Goal: Share content: Share content

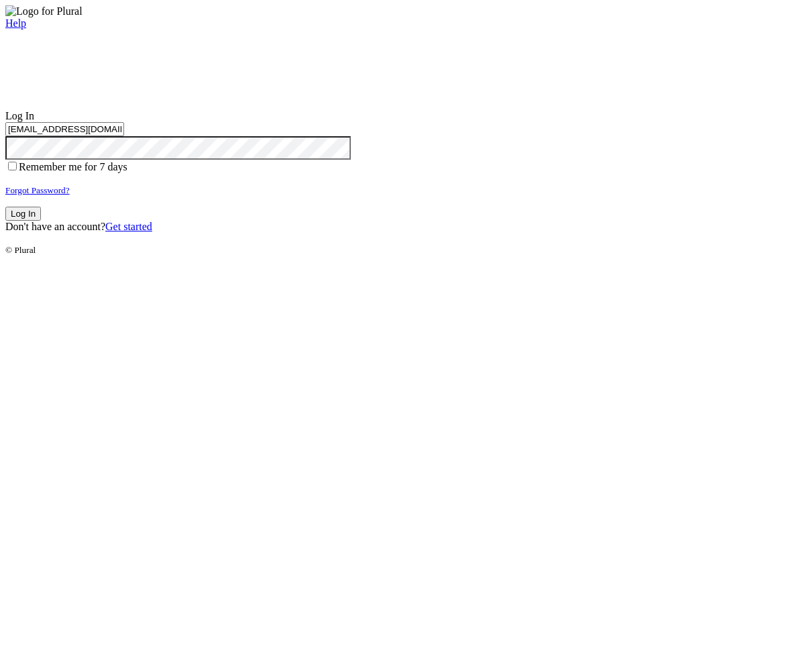
type input "[EMAIL_ADDRESS][DOMAIN_NAME]"
click at [41, 221] on button "Log In" at bounding box center [23, 214] width 36 height 14
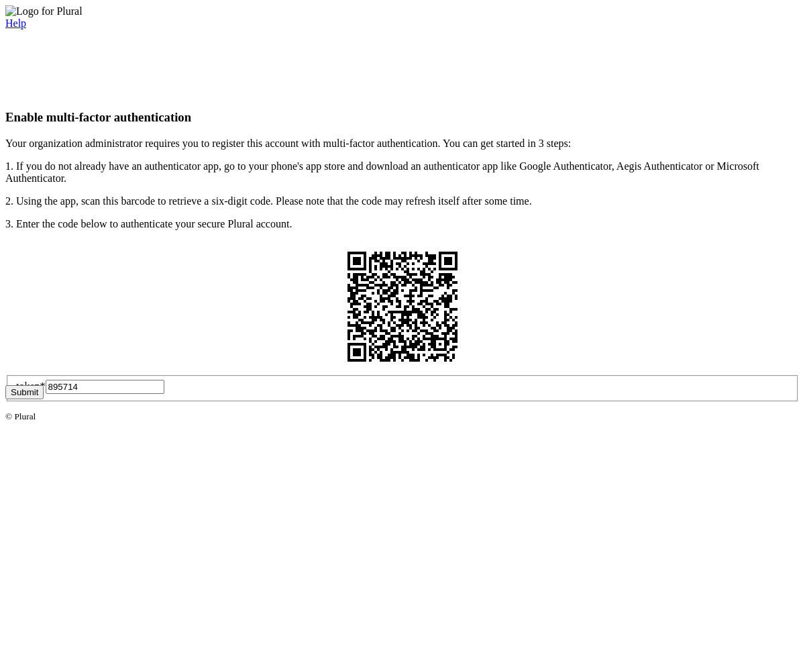
type input "895714"
click at [44, 399] on button "Submit" at bounding box center [24, 392] width 38 height 14
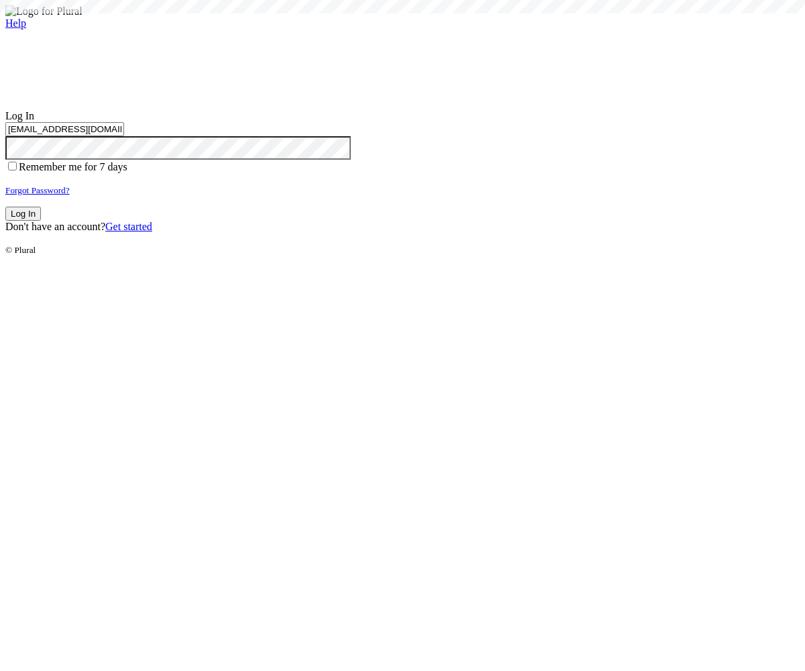
type input "test-1757372116-3@civiceagle.com"
click at [41, 221] on button "Log In" at bounding box center [23, 214] width 36 height 14
click at [70, 195] on small "Forgot Password?" at bounding box center [37, 190] width 64 height 10
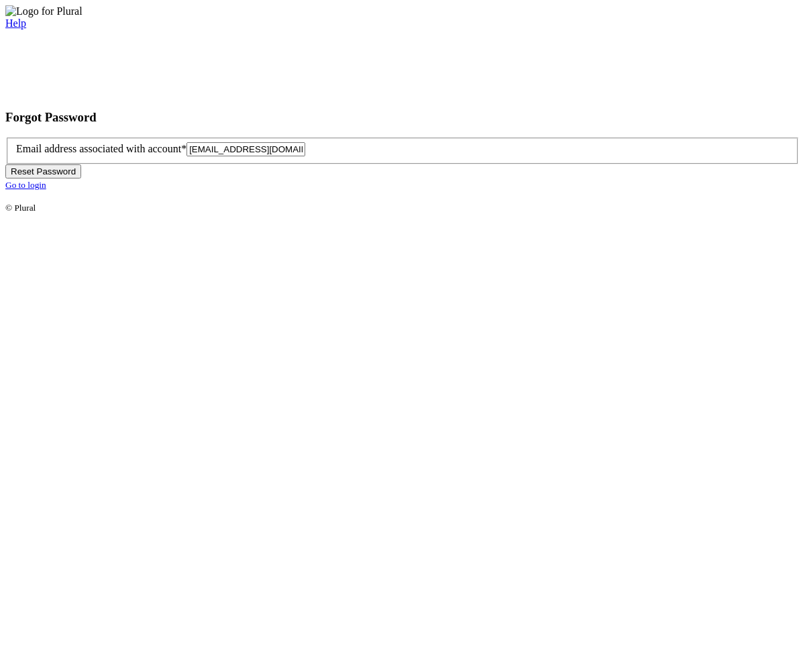
type input "test-1757372122-6@civiceagle.com"
click at [81, 179] on button "Reset Password" at bounding box center [43, 171] width 76 height 14
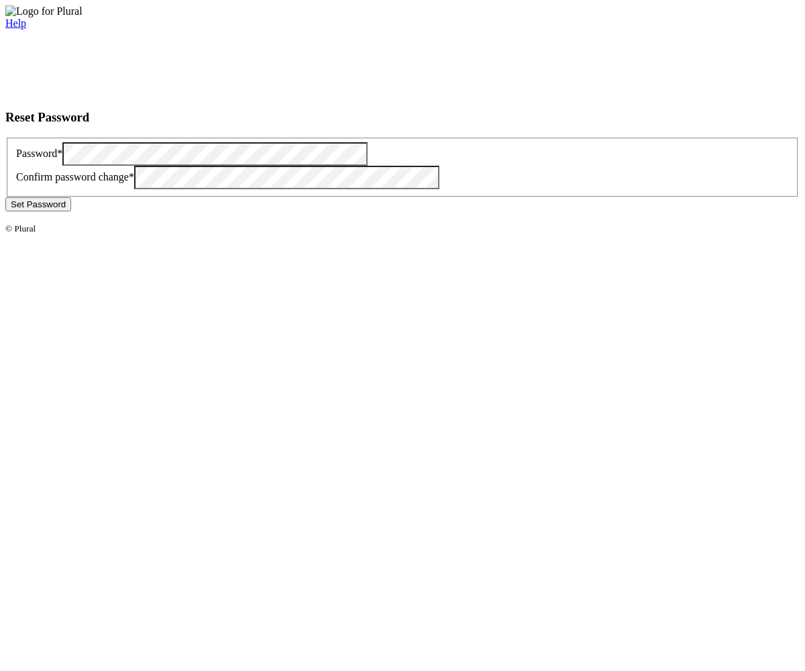
click at [71, 211] on button "Set Password" at bounding box center [38, 204] width 66 height 14
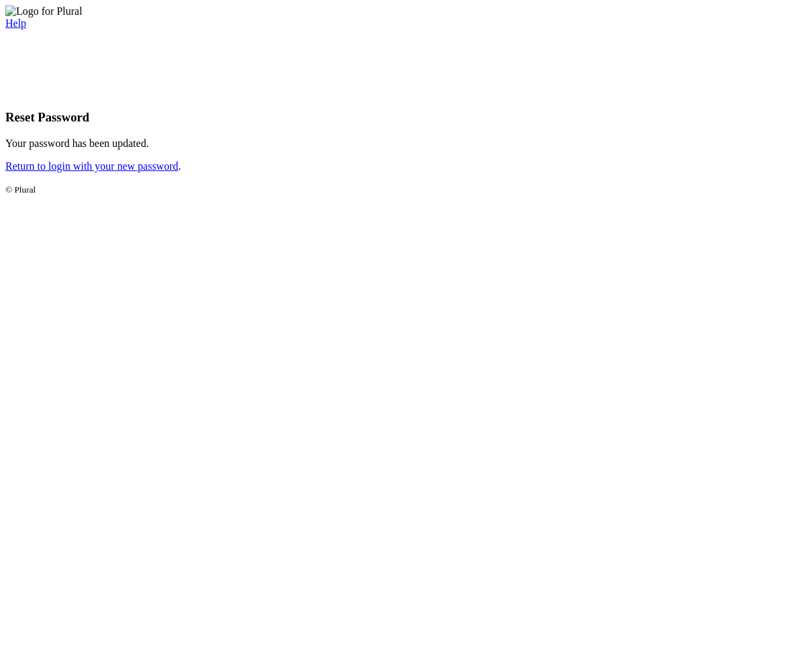
click at [179, 172] on link "Return to login with your new password" at bounding box center [91, 165] width 173 height 11
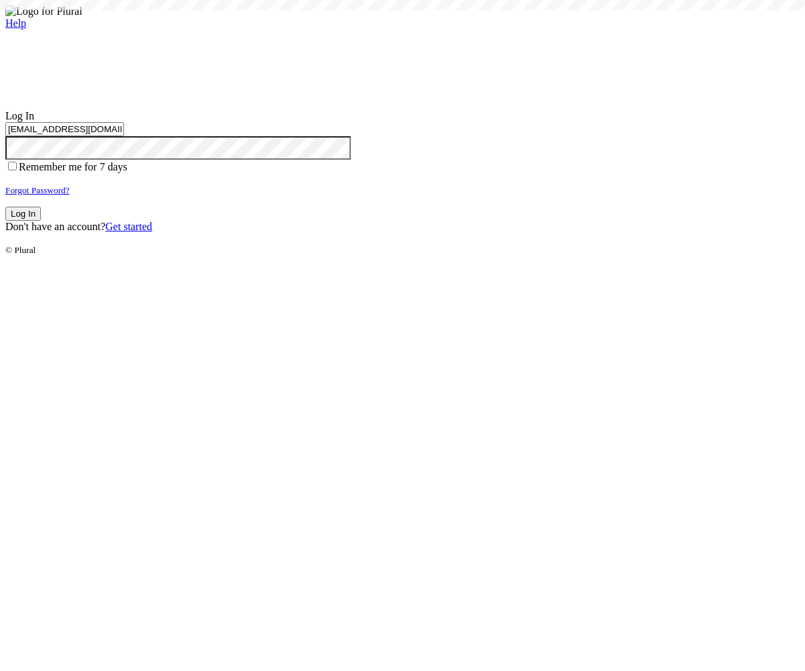
type input "[EMAIL_ADDRESS][DOMAIN_NAME]"
click at [41, 221] on button "Log In" at bounding box center [23, 214] width 36 height 14
type input "[EMAIL_ADDRESS][DOMAIN_NAME]"
click at [41, 221] on button "Log In" at bounding box center [23, 214] width 36 height 14
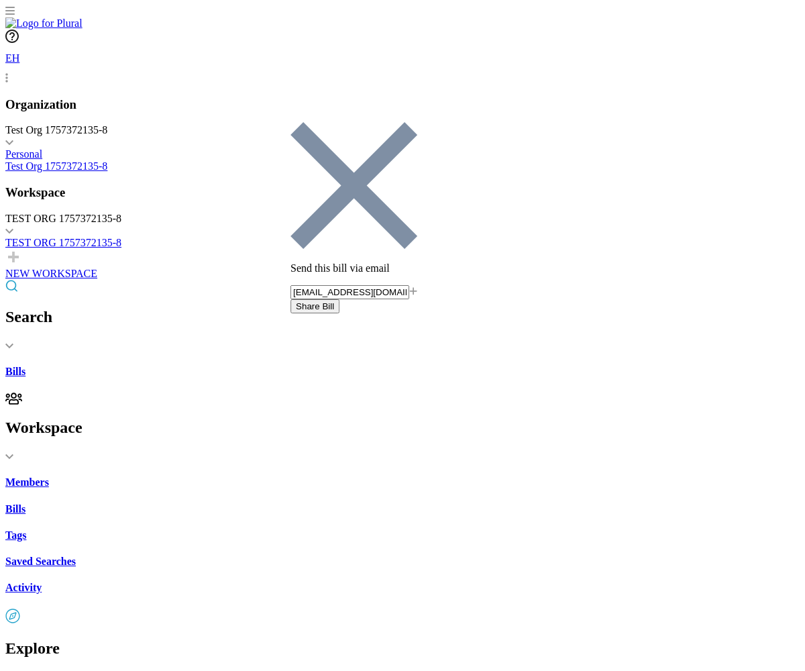
type input "[EMAIL_ADDRESS][DOMAIN_NAME]"
click at [340, 299] on button "Share Bill" at bounding box center [315, 306] width 49 height 14
